Goal: Information Seeking & Learning: Find specific fact

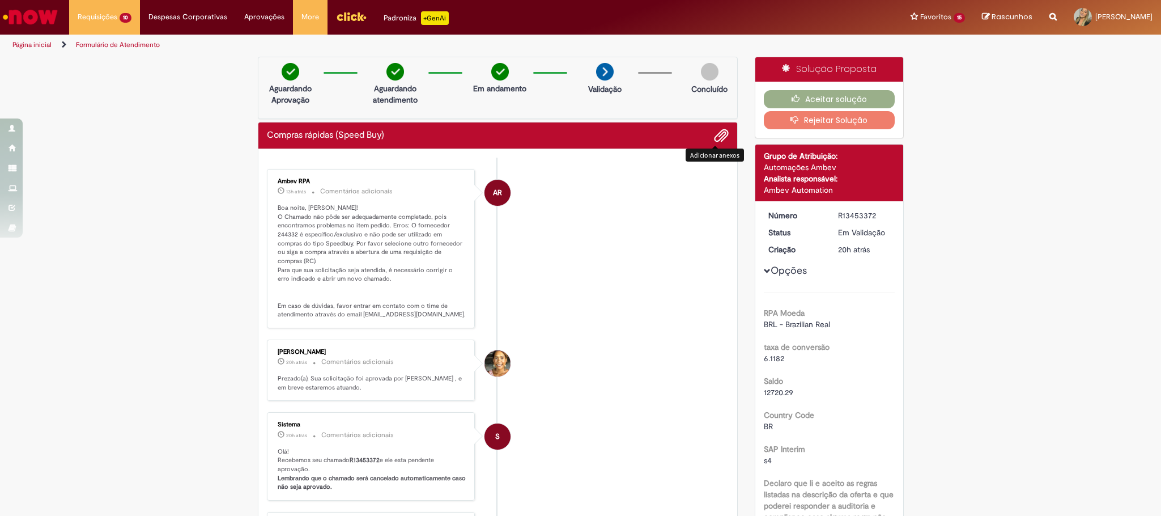
click at [349, 218] on p "Boa noite, [PERSON_NAME]! O Chamado não pôde ser adequadamente completado, pois…" at bounding box center [372, 261] width 189 height 116
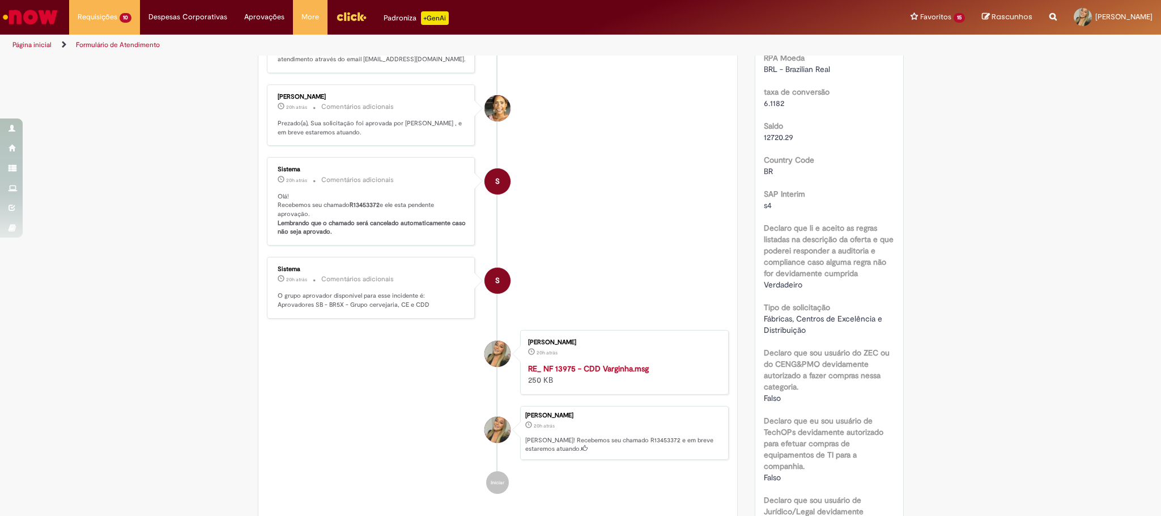
scroll to position [595, 0]
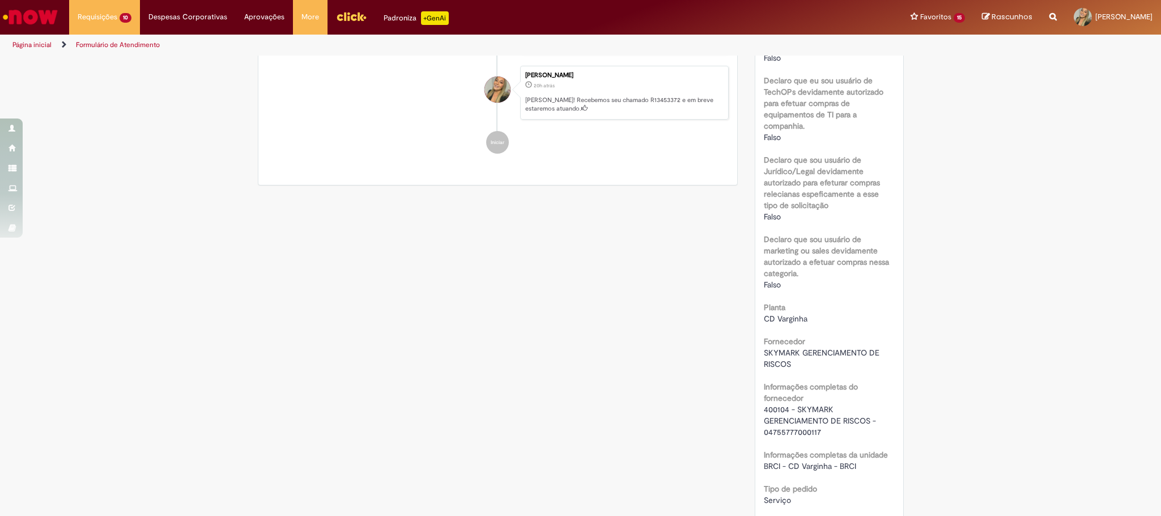
click at [765, 412] on span "400104 - SKYMARK GERENCIAMENTO DE RISCOS - 04755777000117" at bounding box center [821, 420] width 114 height 33
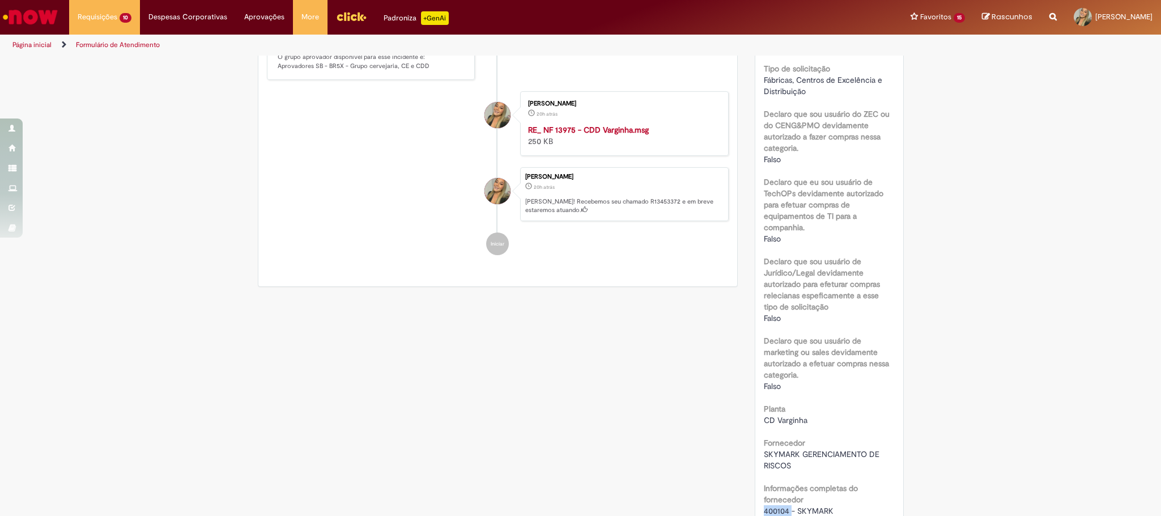
scroll to position [748, 0]
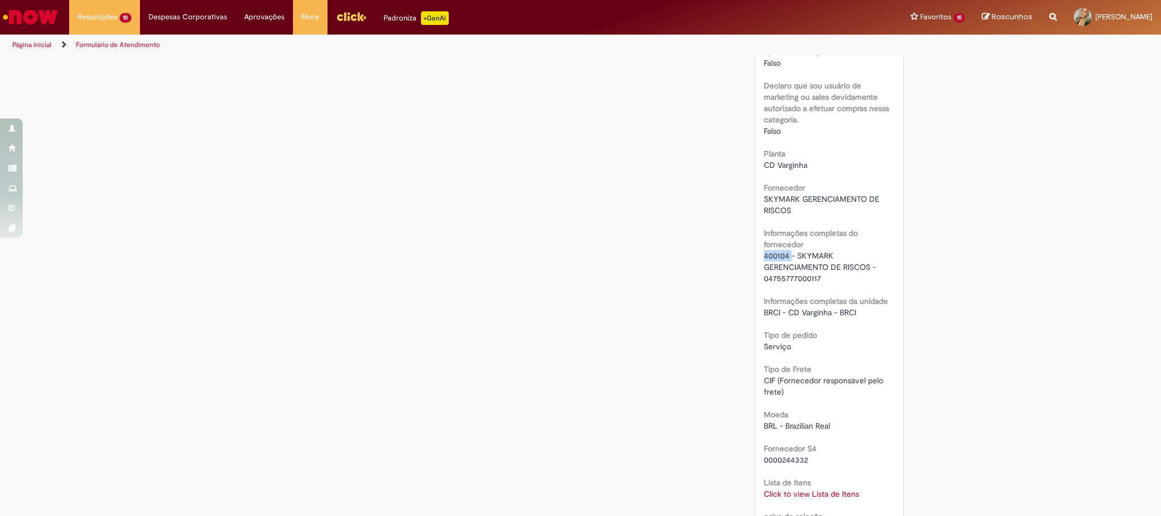
click at [833, 490] on link "Click to view Lista de Itens" at bounding box center [811, 493] width 95 height 10
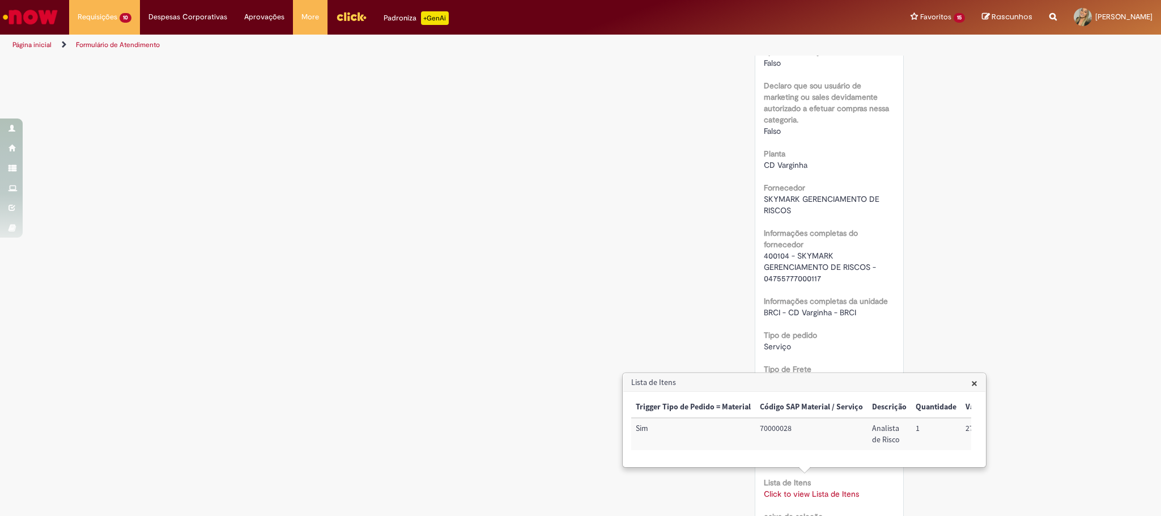
click at [1033, 338] on div "Verificar Código de Barras Aguardando Aprovação Aguardando atendimento Em andam…" at bounding box center [580, 209] width 1161 height 1802
click at [924, 287] on div "Verificar Código de Barras Aguardando Aprovação Aguardando atendimento Em andam…" at bounding box center [580, 209] width 1161 height 1802
click at [979, 384] on h3 "Lista de Itens" at bounding box center [804, 382] width 362 height 18
click at [765, 418] on td "70000028" at bounding box center [811, 434] width 112 height 32
click at [771, 428] on td "70000028" at bounding box center [811, 434] width 112 height 32
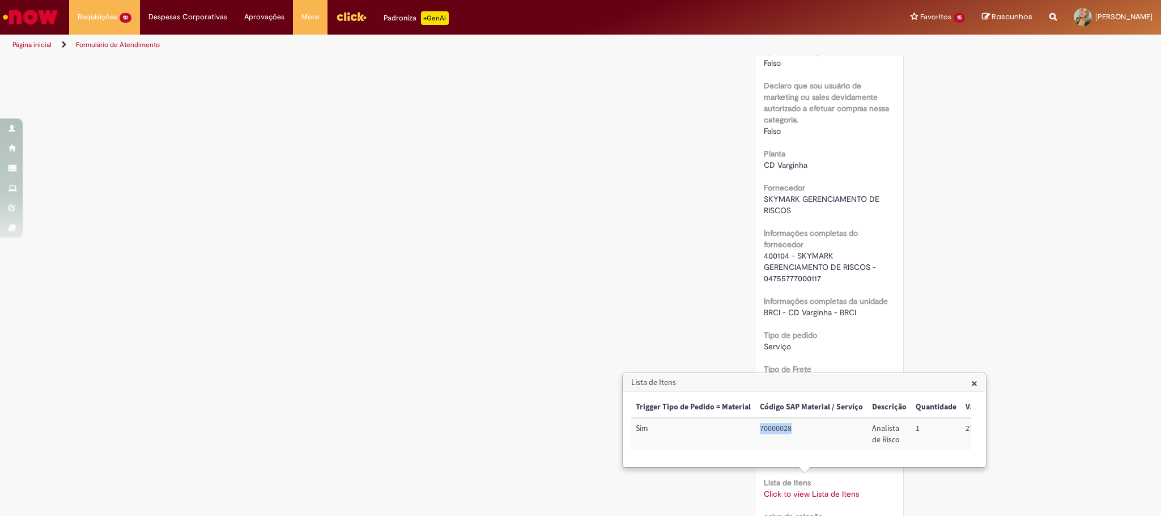
click at [771, 428] on td "70000028" at bounding box center [811, 434] width 112 height 32
copy td "70000028"
click at [1066, 263] on div "Verificar Código de Barras Aguardando Aprovação Aguardando atendimento Em andam…" at bounding box center [580, 209] width 1161 height 1802
click at [1049, 284] on div "Verificar Código de Barras Aguardando Aprovação Aguardando atendimento Em andam…" at bounding box center [580, 209] width 1161 height 1802
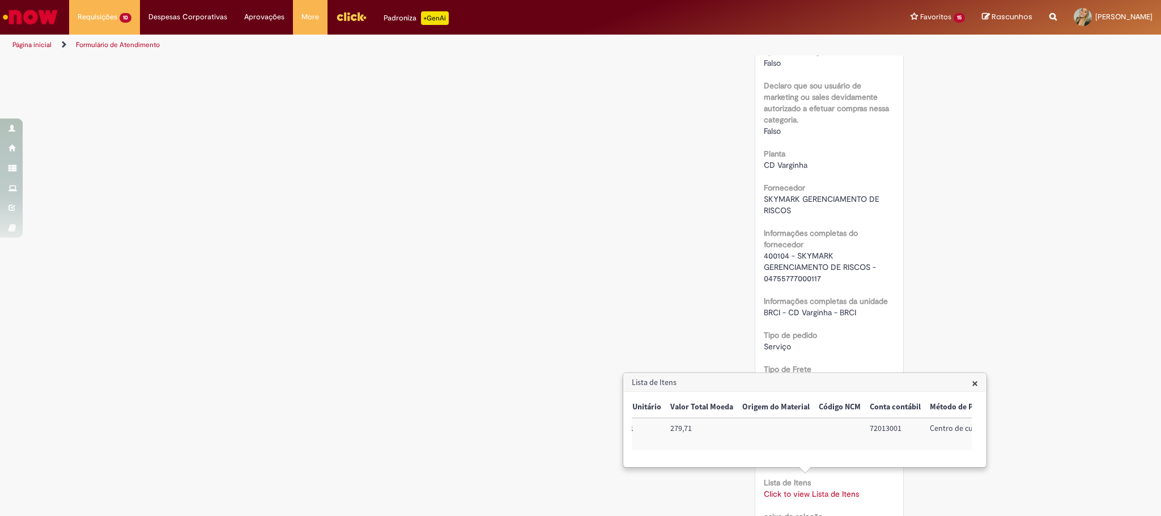
click at [978, 378] on span "×" at bounding box center [975, 382] width 6 height 15
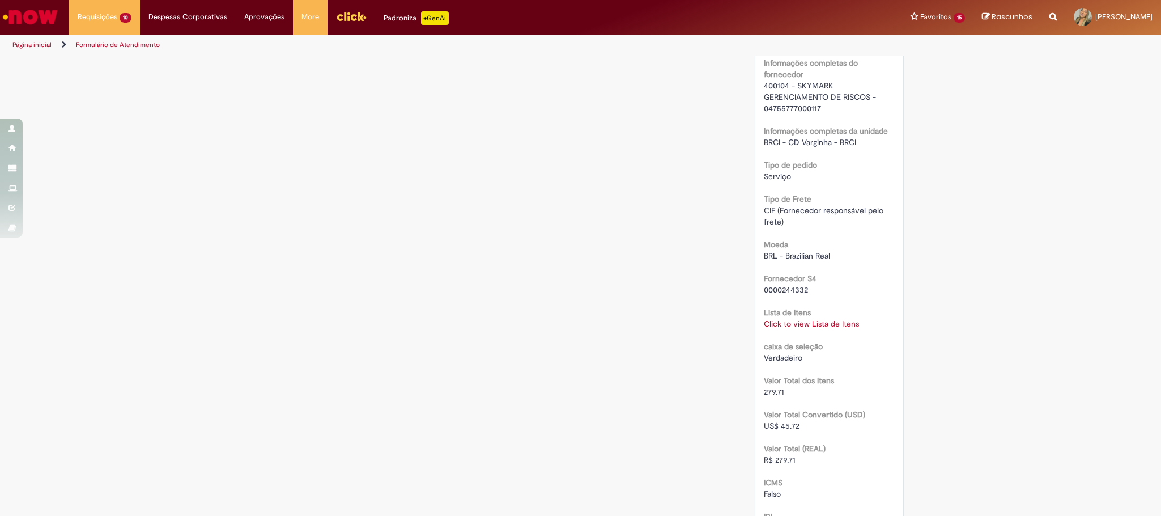
scroll to position [833, 0]
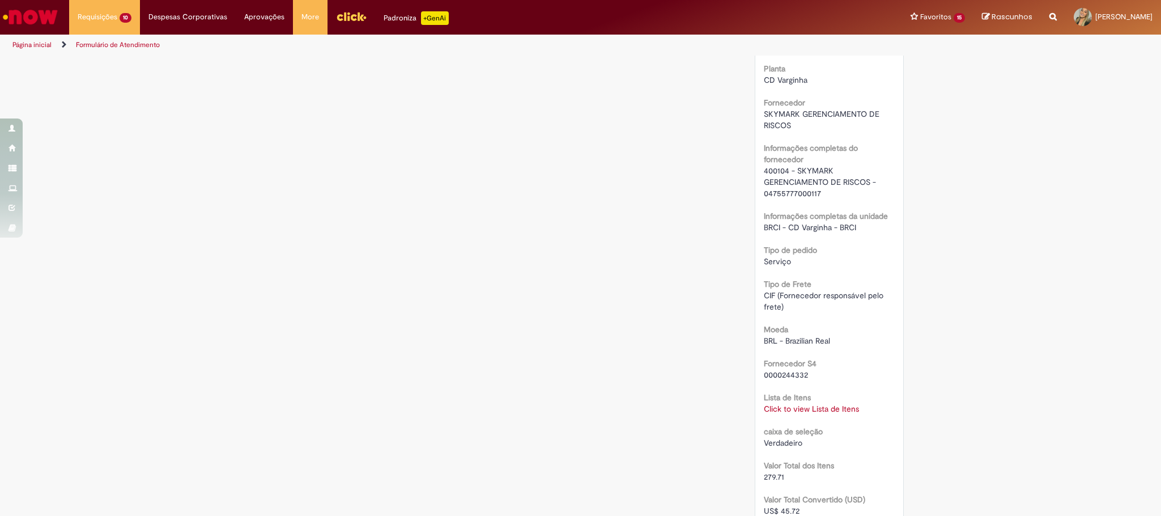
click at [772, 168] on span "400104 - SKYMARK GERENCIAMENTO DE RISCOS - 04755777000117" at bounding box center [821, 181] width 114 height 33
copy span "400104"
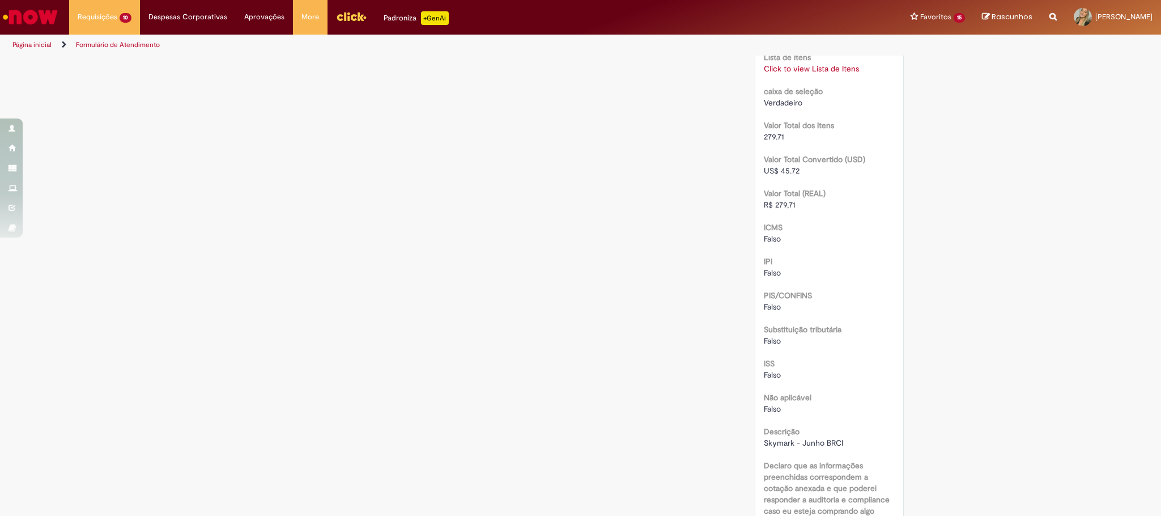
scroll to position [1003, 0]
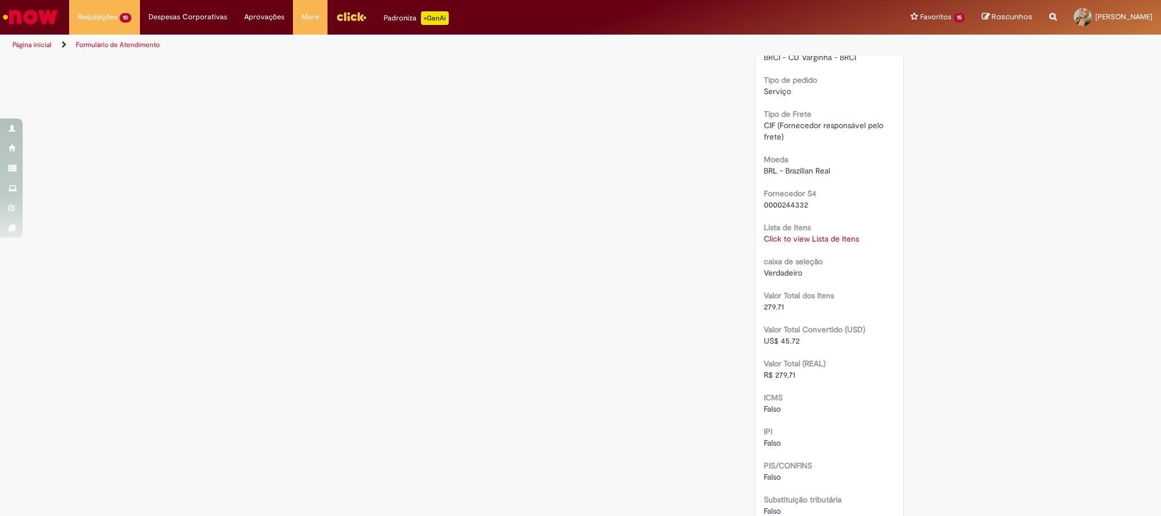
click at [795, 237] on link "Click to view Lista de Itens" at bounding box center [811, 238] width 95 height 10
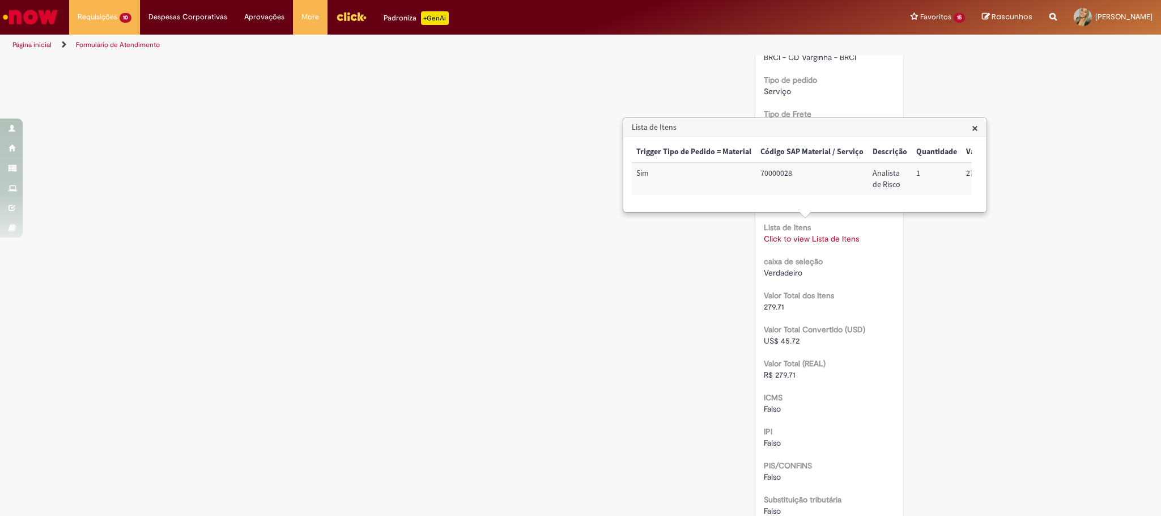
click at [782, 173] on td "70000028" at bounding box center [812, 179] width 112 height 32
copy td "70000028"
click at [782, 173] on td "70000028" at bounding box center [812, 179] width 112 height 32
click at [779, 175] on td "72013001" at bounding box center [790, 179] width 60 height 32
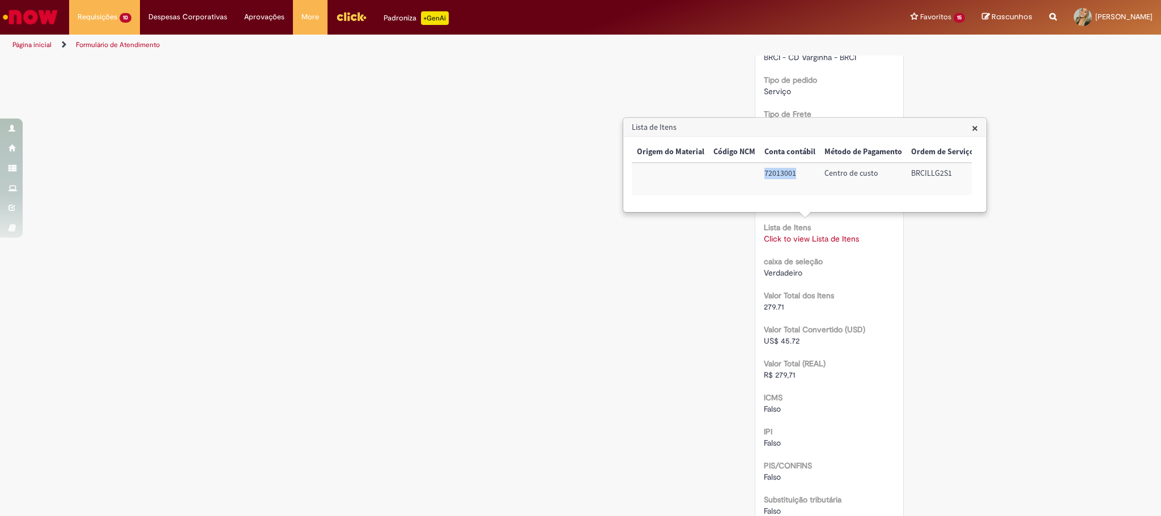
click at [779, 175] on td "72013001" at bounding box center [790, 179] width 60 height 32
copy td "72013001"
click at [924, 153] on th "Ordem de Serviço" at bounding box center [943, 152] width 72 height 21
click at [926, 175] on td "BRCILLG2S1" at bounding box center [943, 179] width 72 height 32
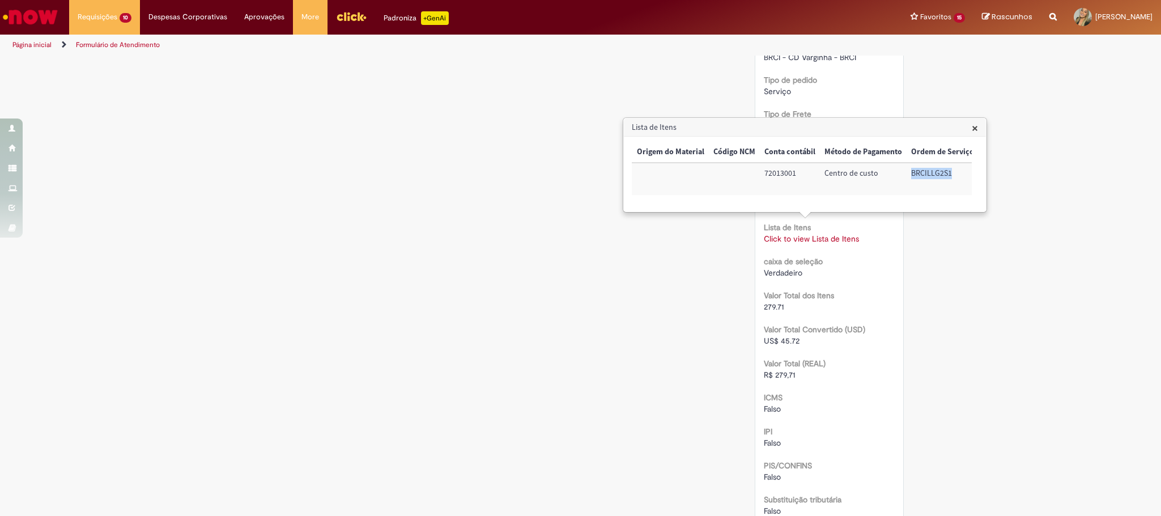
copy td "BRCILLG2S1"
